Goal: Information Seeking & Learning: Learn about a topic

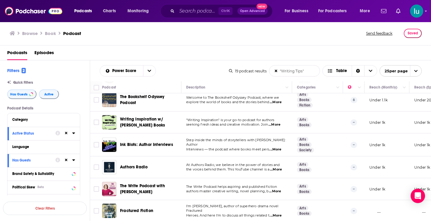
click at [100, 173] on td at bounding box center [96, 168] width 12 height 22
click at [94, 193] on td at bounding box center [96, 189] width 12 height 22
click at [126, 213] on div "Fractured Fiction" at bounding box center [151, 211] width 62 height 14
click at [278, 214] on span "...More" at bounding box center [276, 216] width 12 height 5
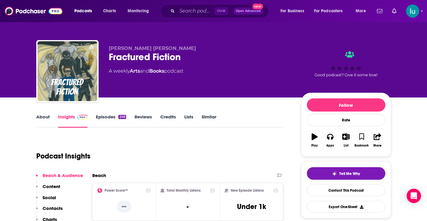
click at [43, 117] on link "About" at bounding box center [42, 121] width 13 height 14
